Goal: Go to known website: Go to known website

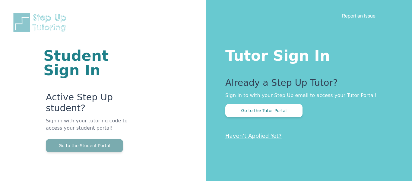
click at [100, 145] on button "Go to the Student Portal" at bounding box center [84, 145] width 77 height 13
click at [75, 149] on button "Go to the Student Portal" at bounding box center [84, 145] width 77 height 13
click at [49, 142] on button "Go to the Student Portal" at bounding box center [84, 145] width 77 height 13
click at [79, 148] on button "Go to the Student Portal" at bounding box center [84, 145] width 77 height 13
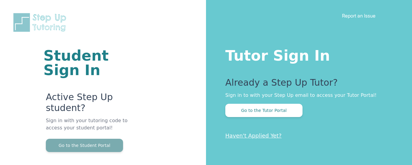
click at [79, 140] on button "Go to the Student Portal" at bounding box center [84, 145] width 77 height 13
